Goal: Information Seeking & Learning: Learn about a topic

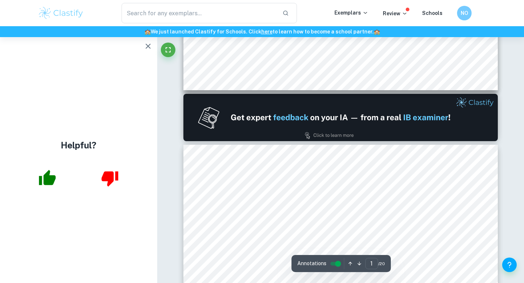
type input "2"
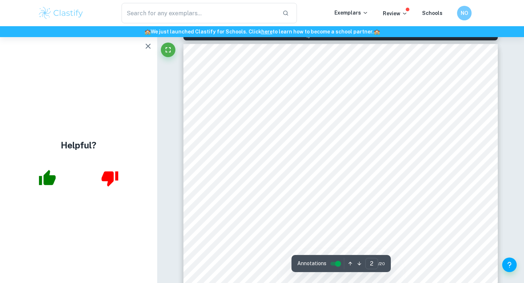
scroll to position [463, 0]
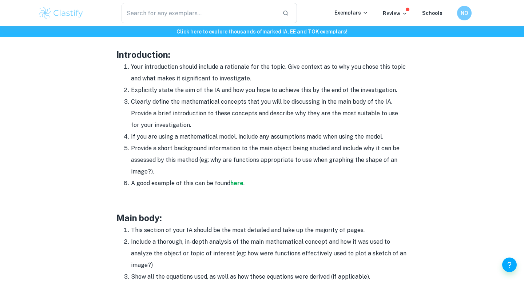
scroll to position [475, 0]
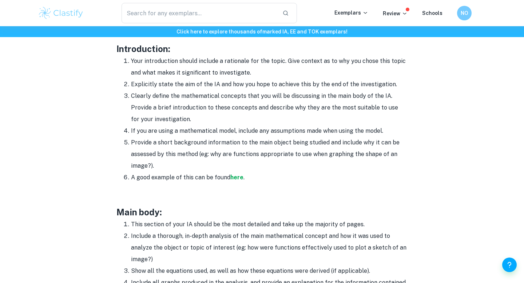
click at [168, 162] on li "Provide a short background information to the main object being studied and inc…" at bounding box center [269, 154] width 277 height 35
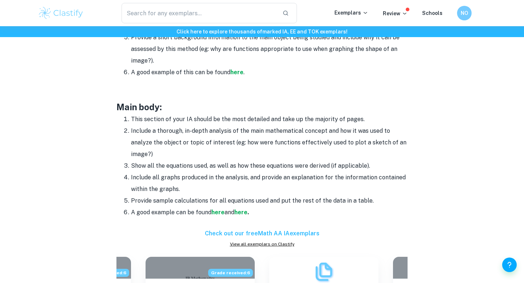
scroll to position [582, 0]
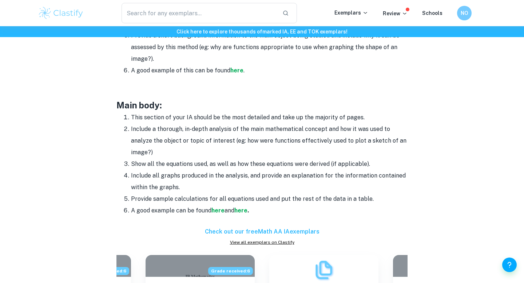
drag, startPoint x: 132, startPoint y: 167, endPoint x: 200, endPoint y: 181, distance: 69.6
click at [200, 182] on ol "This section of your IA should be the most detailed and take up the majority of…" at bounding box center [261, 164] width 291 height 105
click at [197, 183] on li "Include all graphs produced in the analysis, and provide an explanation for the…" at bounding box center [269, 181] width 277 height 23
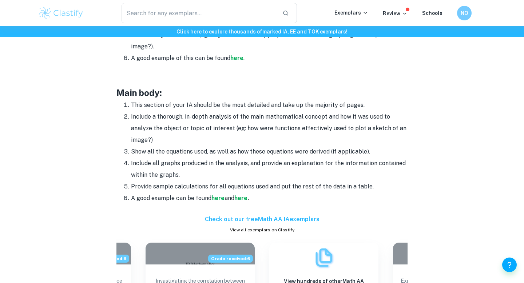
scroll to position [596, 0]
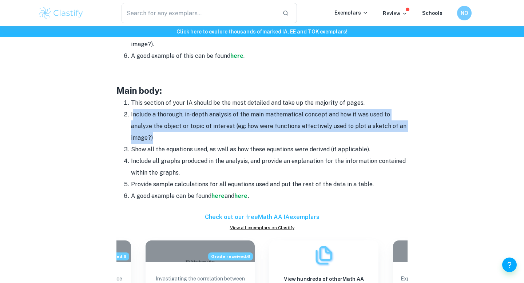
drag, startPoint x: 132, startPoint y: 115, endPoint x: 193, endPoint y: 134, distance: 63.2
click at [193, 134] on li "Include a thorough, in-depth analysis of the main mathematical concept and how …" at bounding box center [269, 126] width 277 height 35
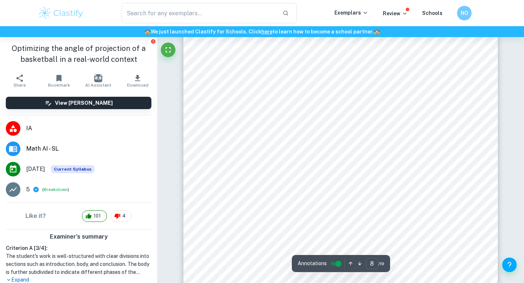
scroll to position [3011, 0]
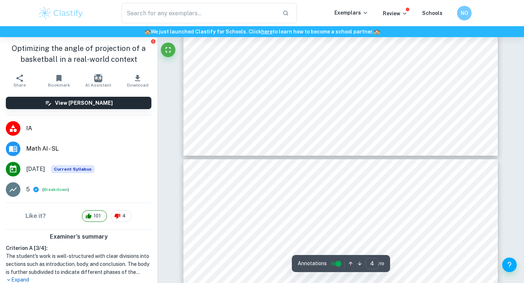
type input "3"
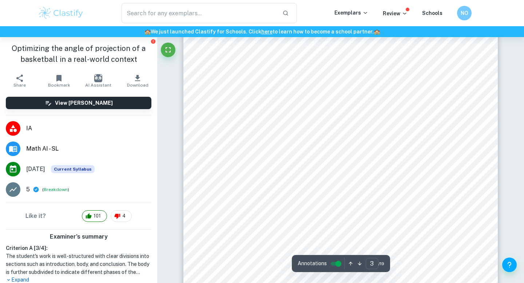
scroll to position [1029, 0]
